Goal: Task Accomplishment & Management: Use online tool/utility

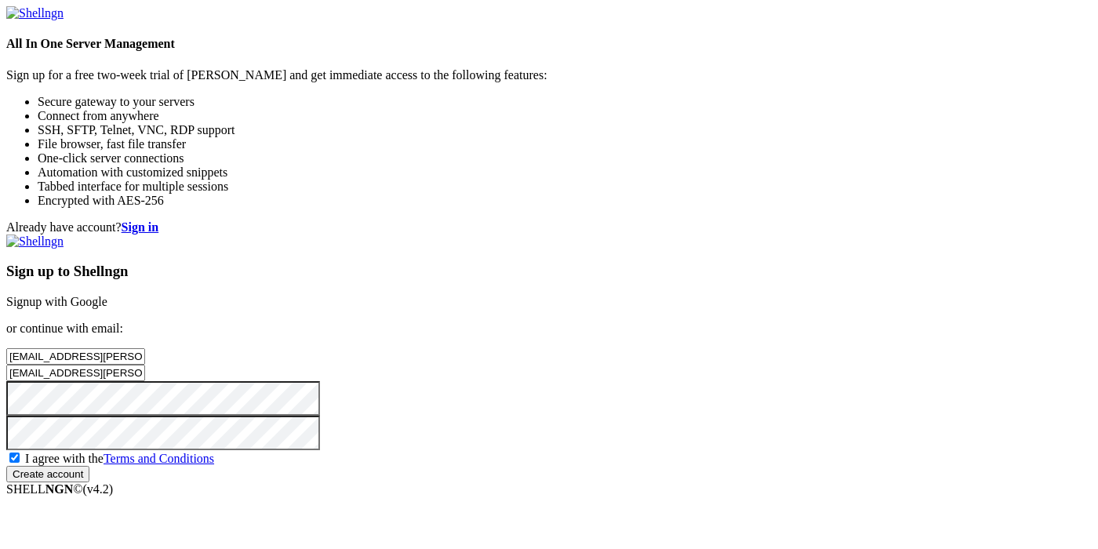
click at [89, 482] on input "Create account" at bounding box center [47, 474] width 83 height 16
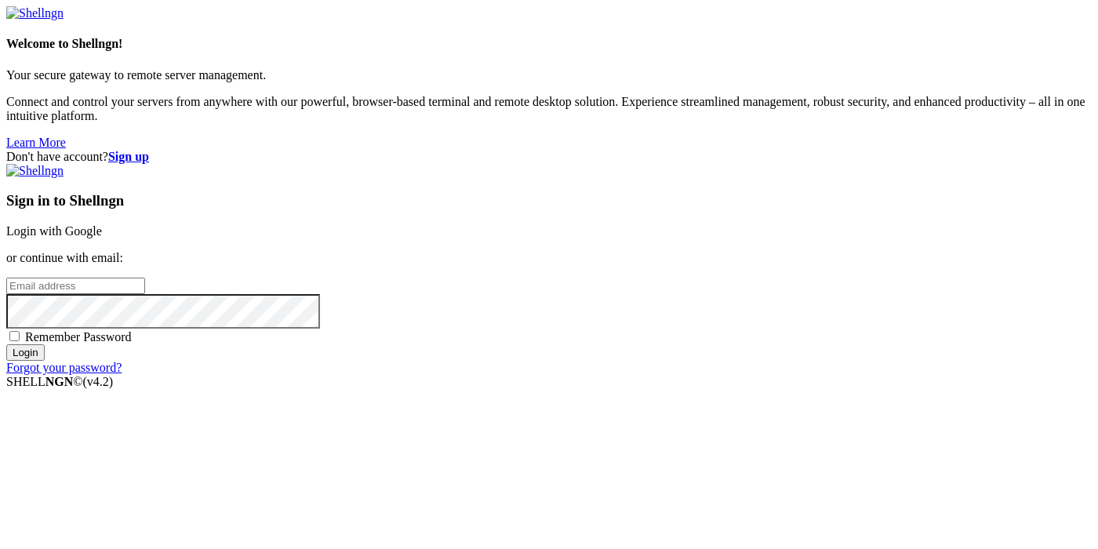
click at [145, 278] on input "email" at bounding box center [75, 286] width 139 height 16
paste input "[EMAIL_ADDRESS][PERSON_NAME][DOMAIN_NAME]"
type input "[EMAIL_ADDRESS][PERSON_NAME][DOMAIN_NAME]"
click at [6, 344] on input "Login" at bounding box center [25, 352] width 38 height 16
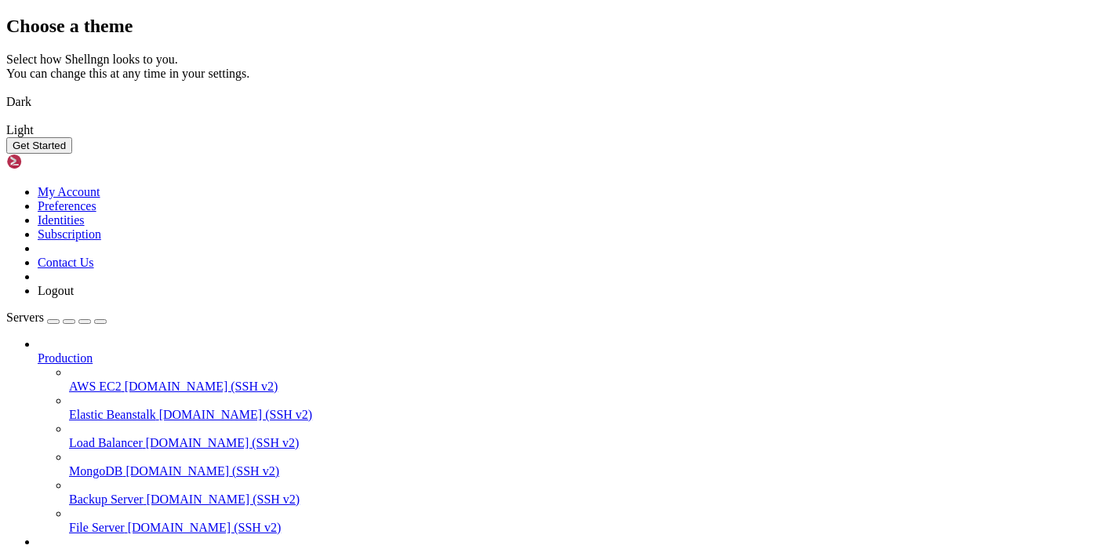
click at [72, 154] on button "Get Started" at bounding box center [39, 145] width 66 height 16
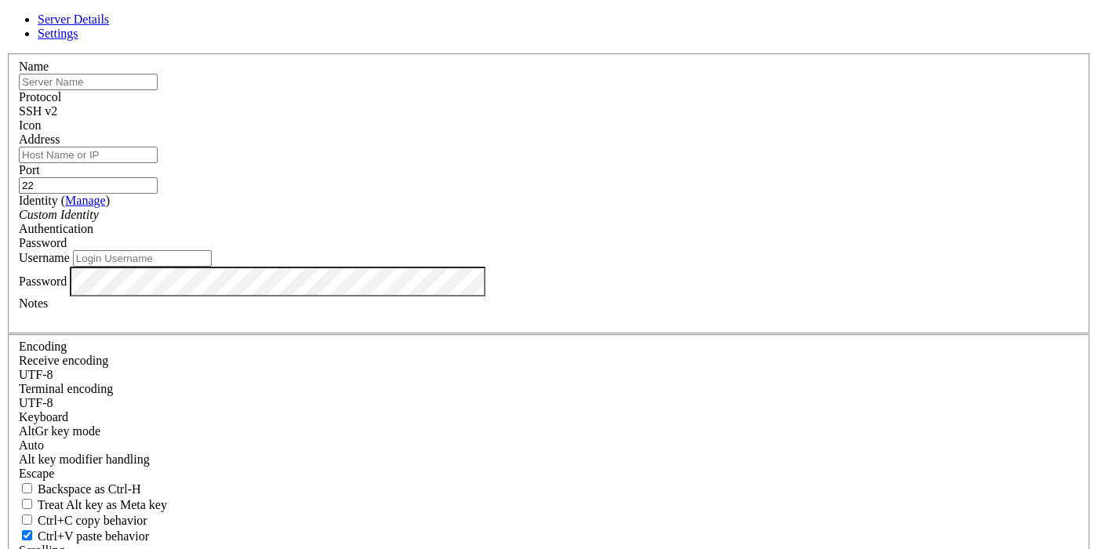
paste input "[TECHNICAL_ID]"
type input "[TECHNICAL_ID]"
paste input "[TECHNICAL_ID]"
type input "[TECHNICAL_ID]"
type input "root"
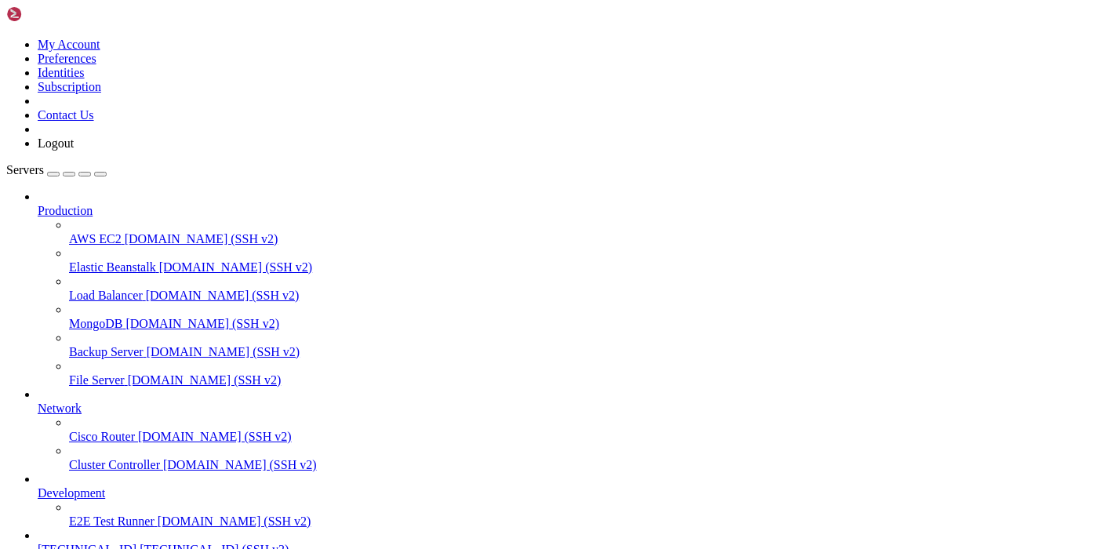
scroll to position [84, 0]
click at [140, 543] on span "[TECHNICAL_ID] (SSH v2)" at bounding box center [214, 549] width 149 height 13
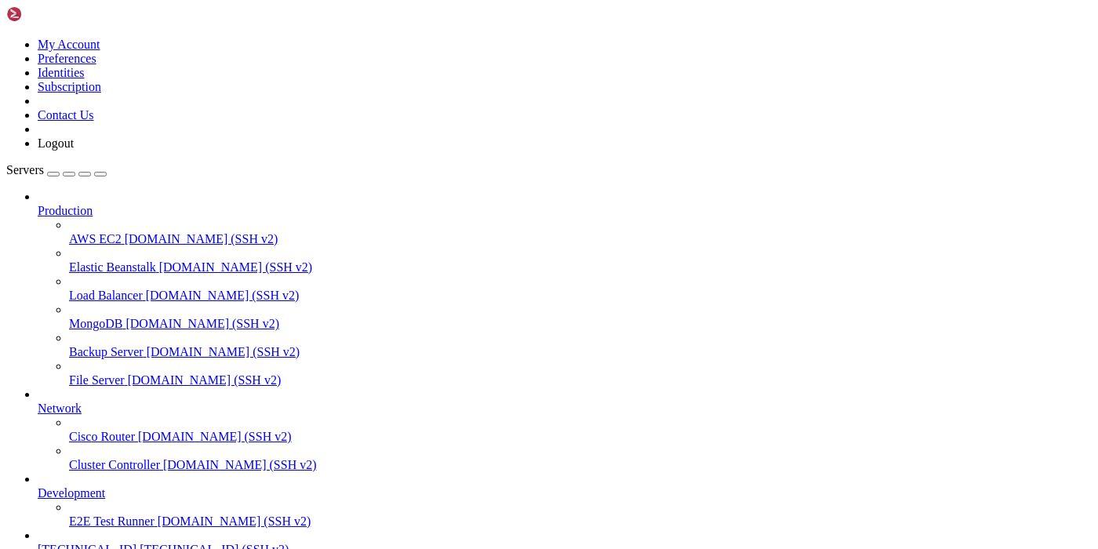
click at [269, 283] on td " nginx" at bounding box center [187, 275] width 359 height 16
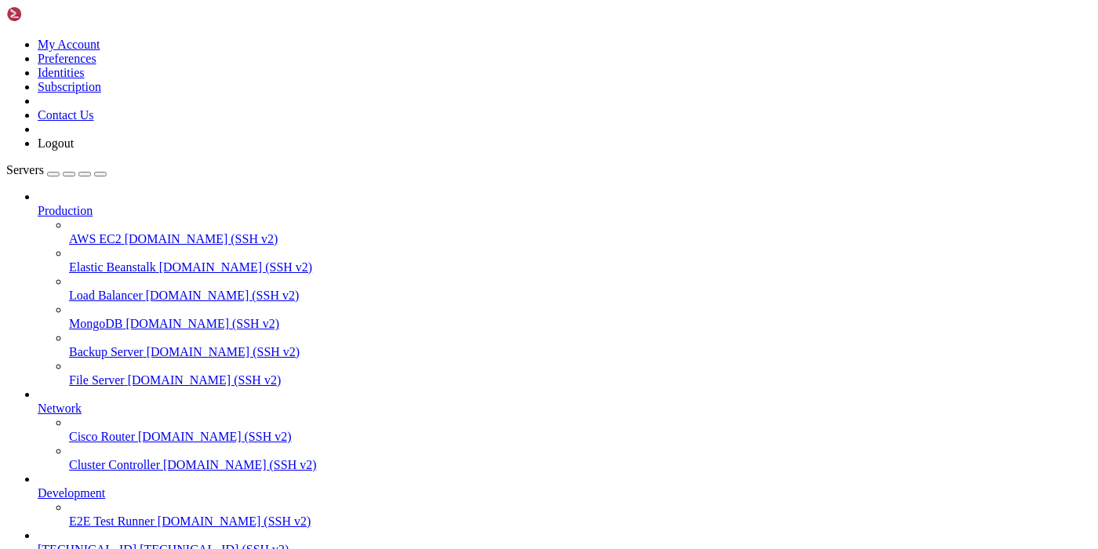
type input "/etc/nginx/sites-available"
drag, startPoint x: 312, startPoint y: 100, endPoint x: 451, endPoint y: 101, distance: 138.8
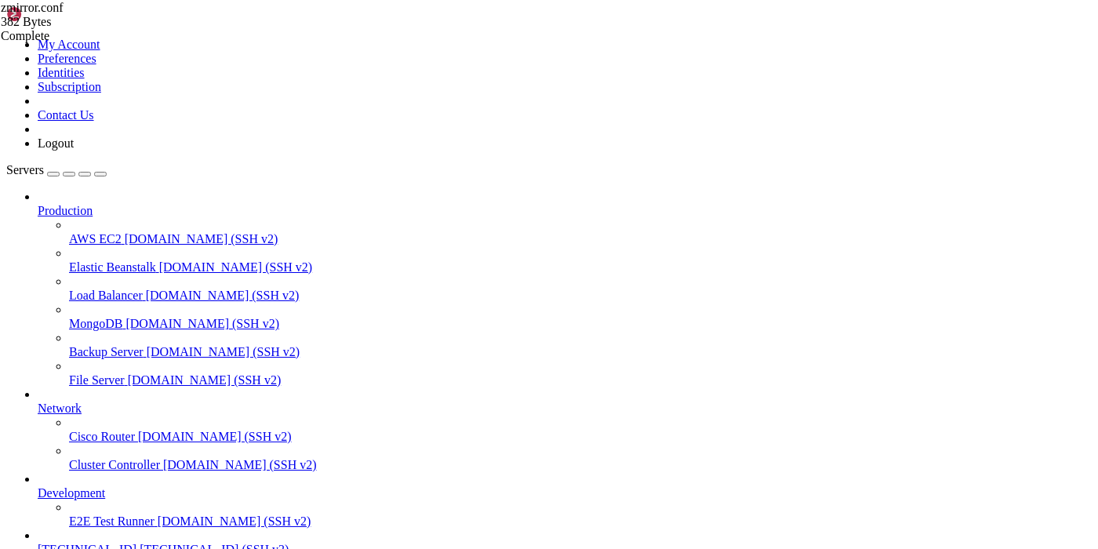
paste textarea "[DOMAIN_NAME][URL]"
drag, startPoint x: 444, startPoint y: 101, endPoint x: 584, endPoint y: 99, distance: 140.4
paste textarea "[DOMAIN_NAME][URL]"
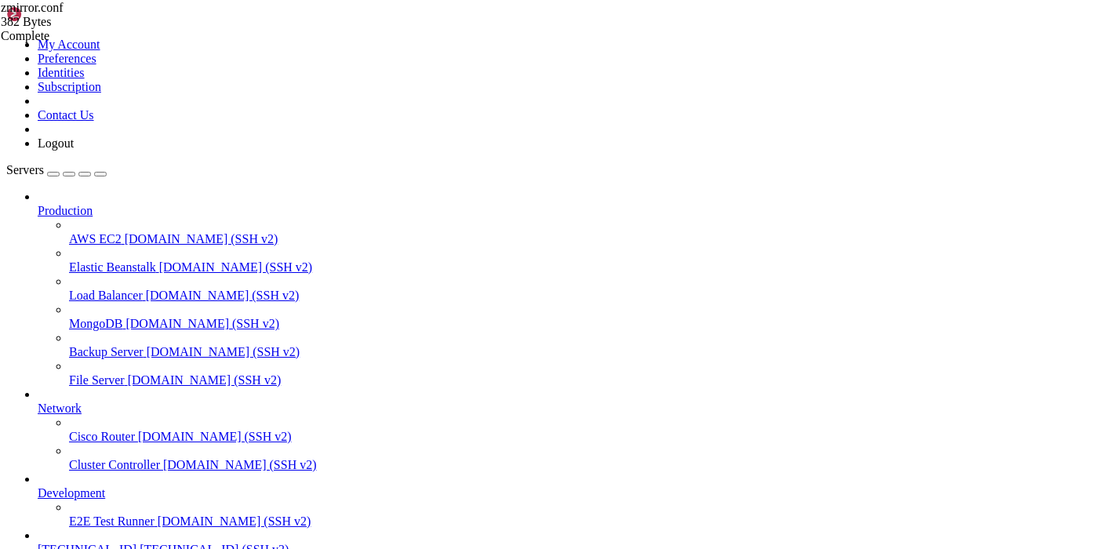
type textarea "server_name [DOMAIN_NAME] [DOMAIN_NAME];"
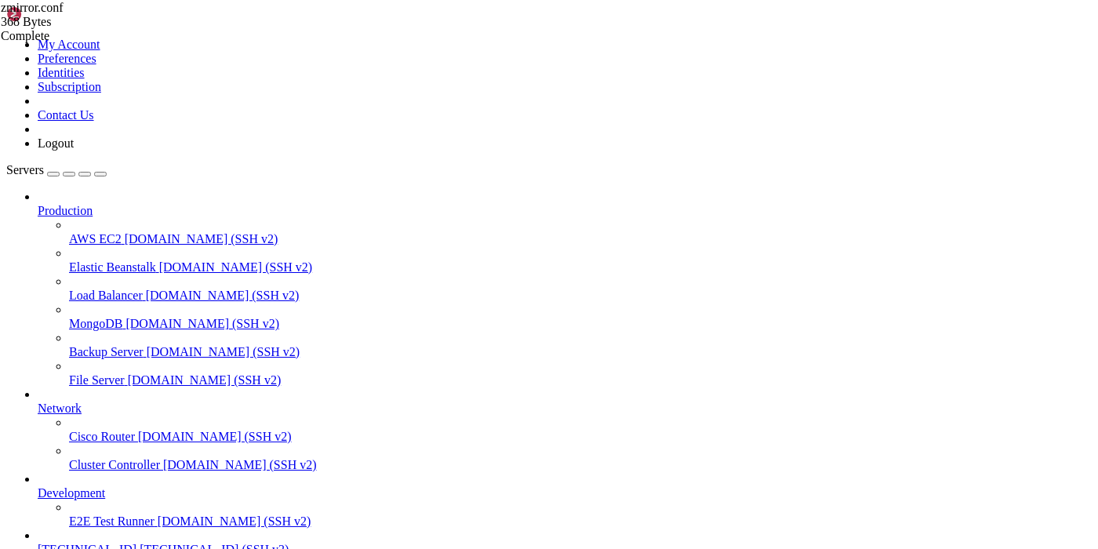
type input "/zmir"
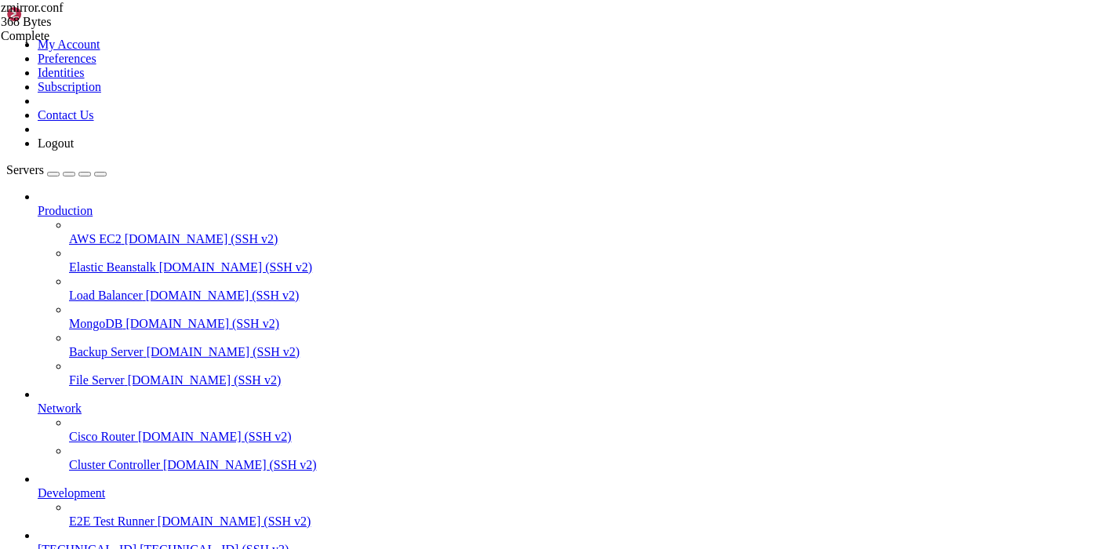
scroll to position [435, 0]
drag, startPoint x: 311, startPoint y: 397, endPoint x: 451, endPoint y: 399, distance: 139.7
type textarea "my_host_name = '[DOMAIN_NAME]'"
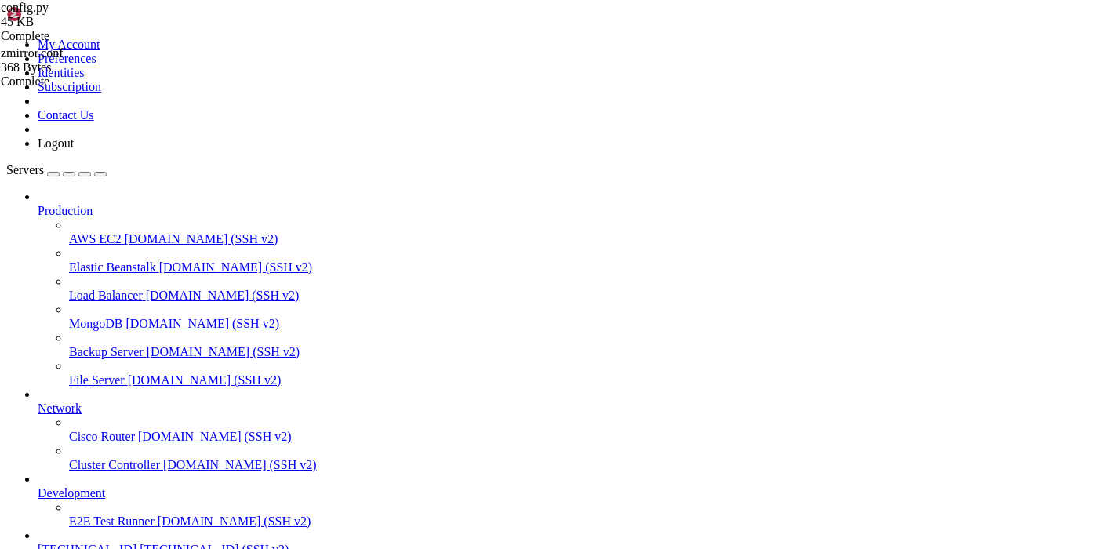
drag, startPoint x: 119, startPoint y: 1241, endPoint x: 757, endPoint y: 1239, distance: 637.8
